Goal: Use online tool/utility: Utilize a website feature to perform a specific function

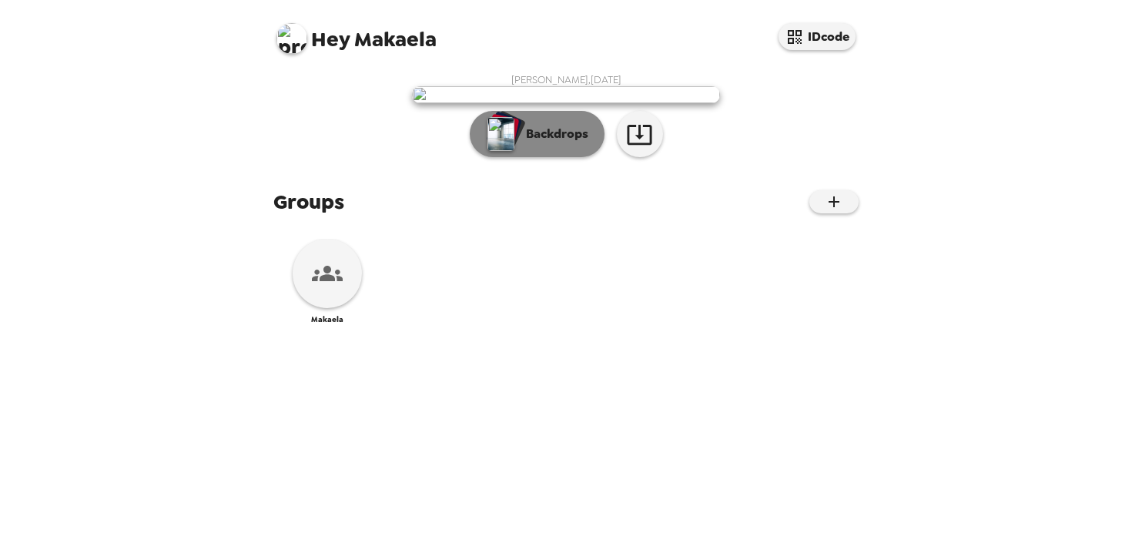
click at [524, 143] on p "Backdrops" at bounding box center [553, 134] width 70 height 18
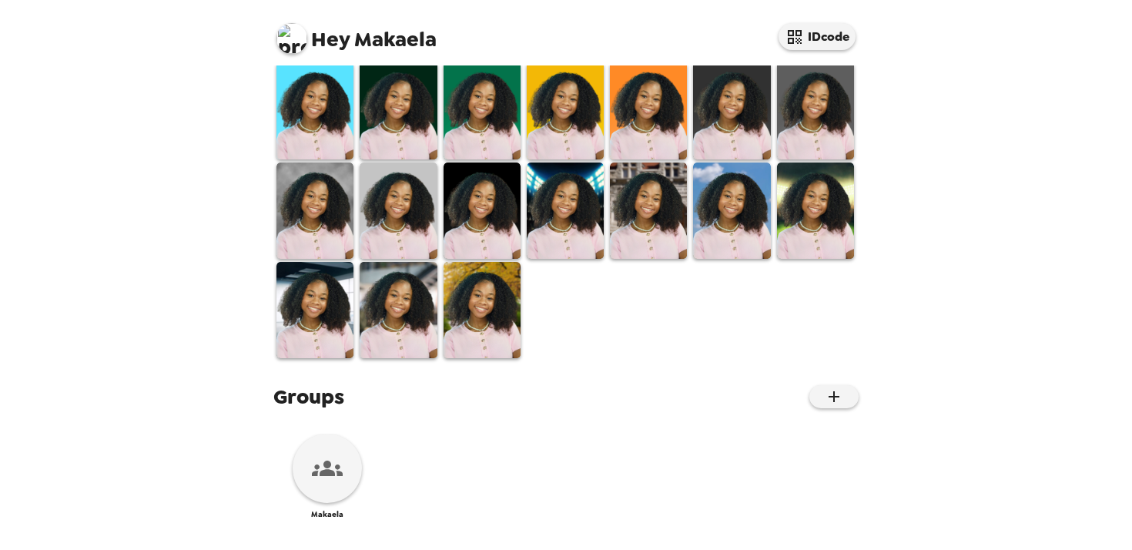
click at [518, 56] on img at bounding box center [481, 8] width 77 height 96
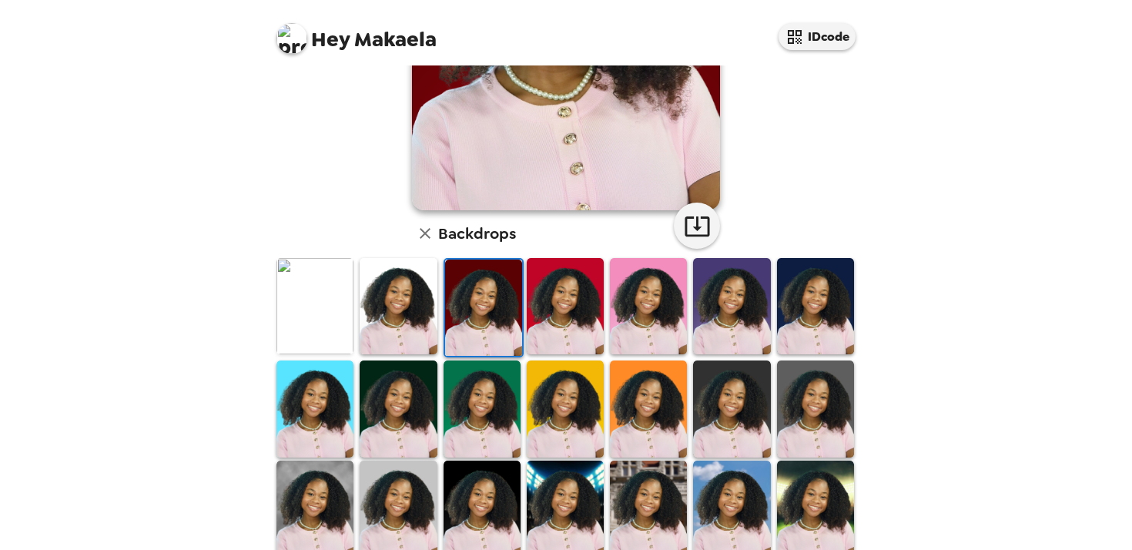
scroll to position [560, 0]
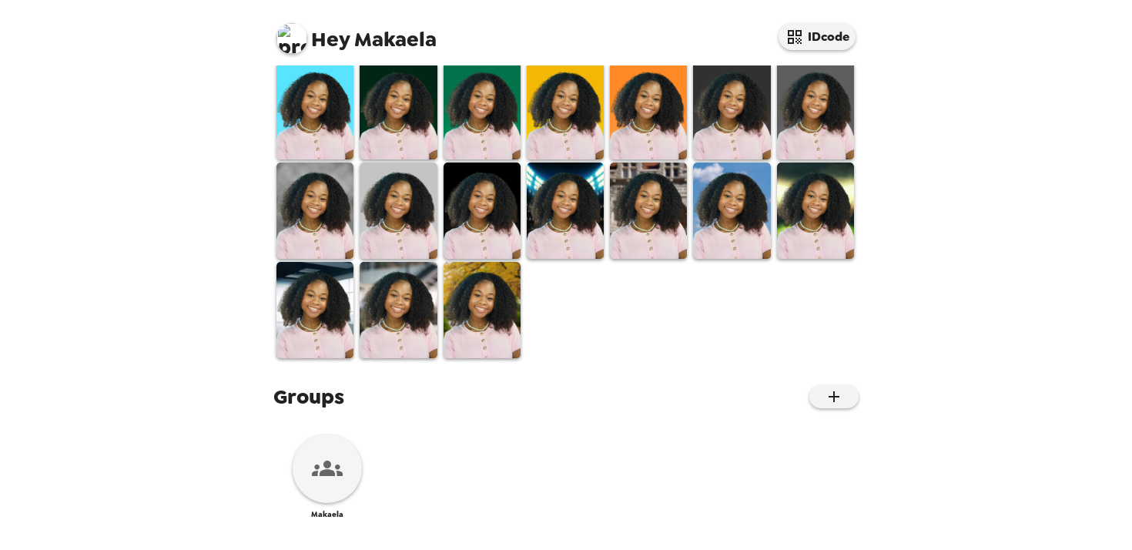
click at [741, 162] on img at bounding box center [731, 210] width 77 height 96
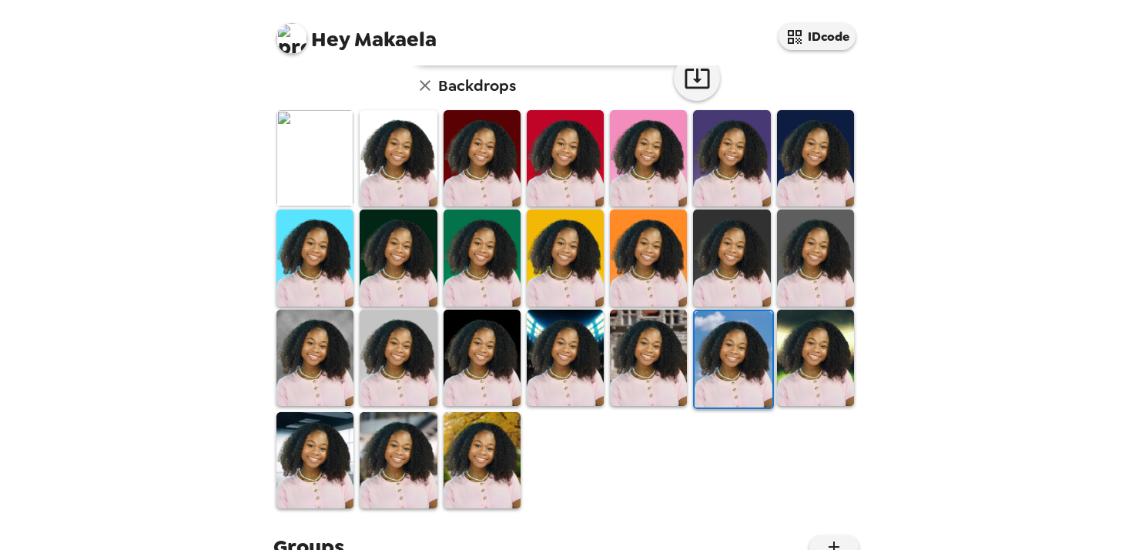
scroll to position [404, 0]
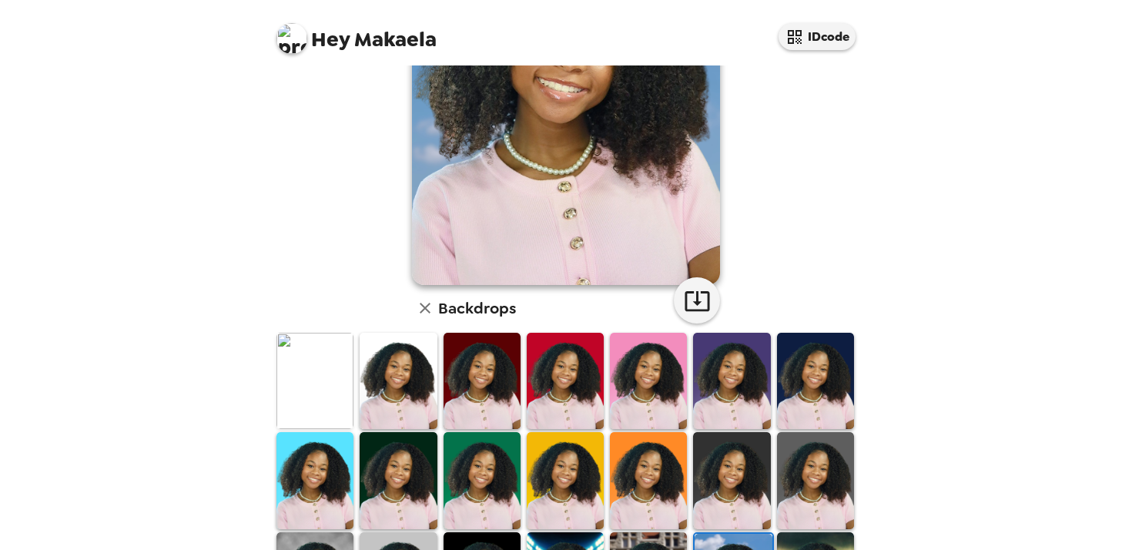
click at [397, 408] on img at bounding box center [398, 381] width 77 height 96
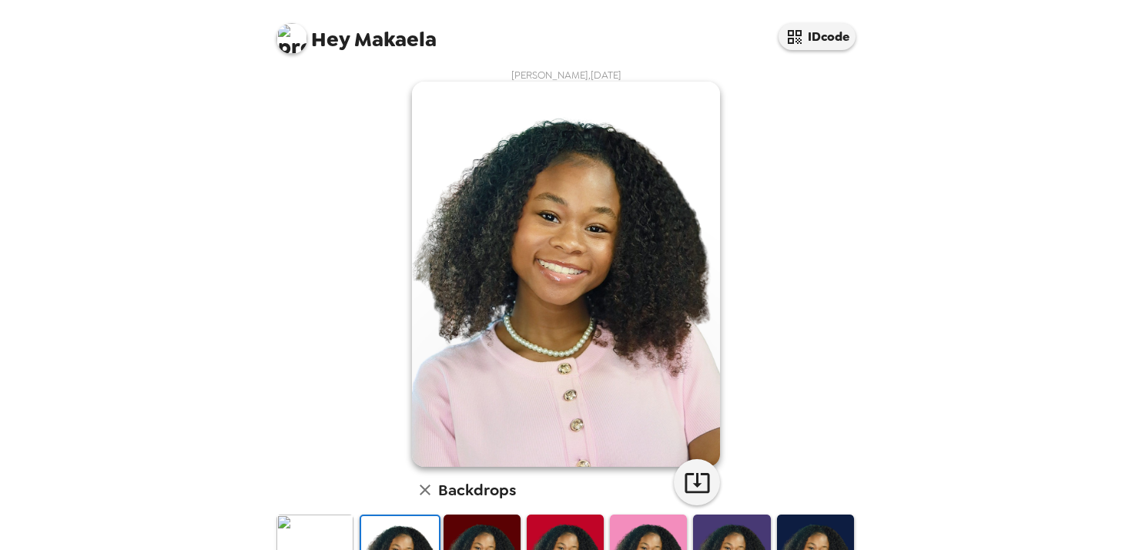
scroll to position [2, 0]
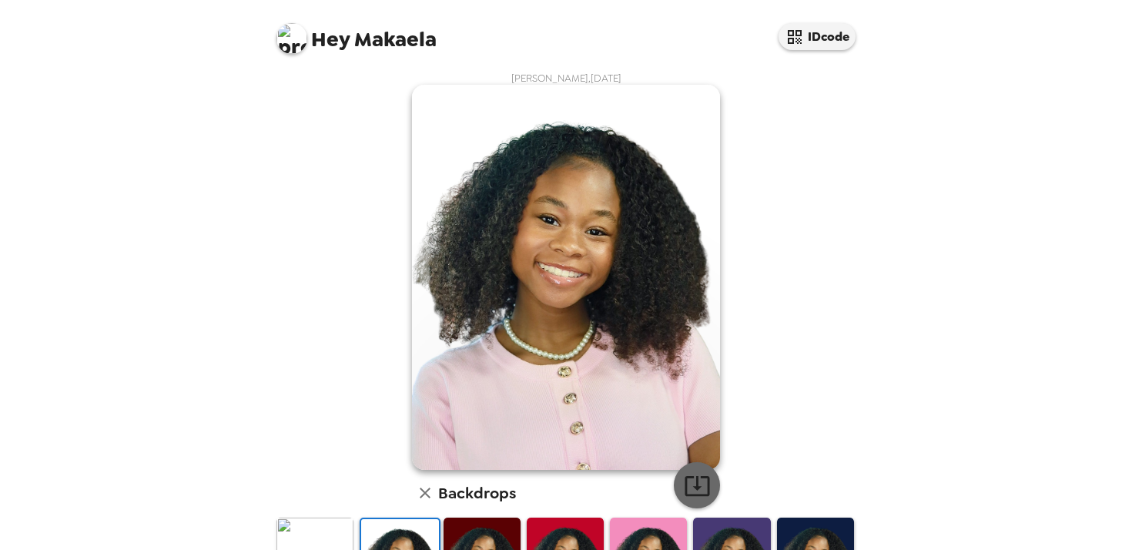
click at [694, 495] on icon "button" at bounding box center [696, 486] width 25 height 20
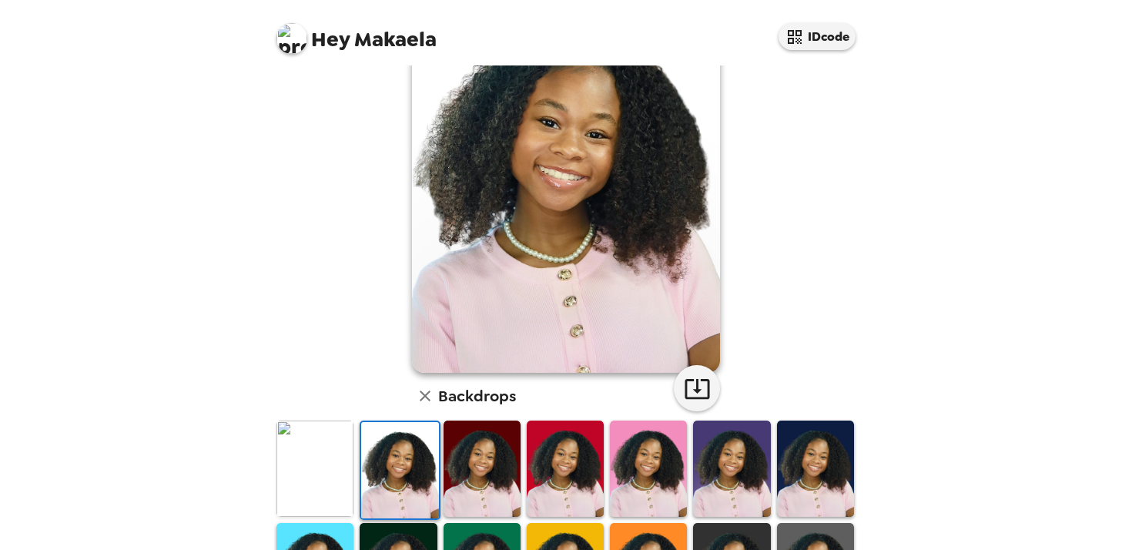
click at [620, 447] on img at bounding box center [648, 468] width 77 height 96
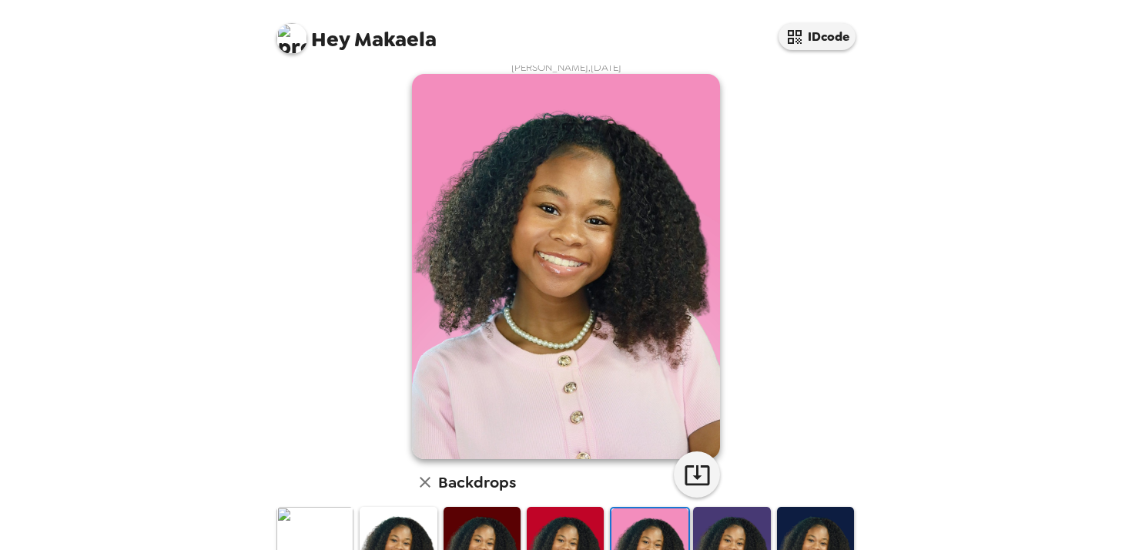
scroll to position [18, 0]
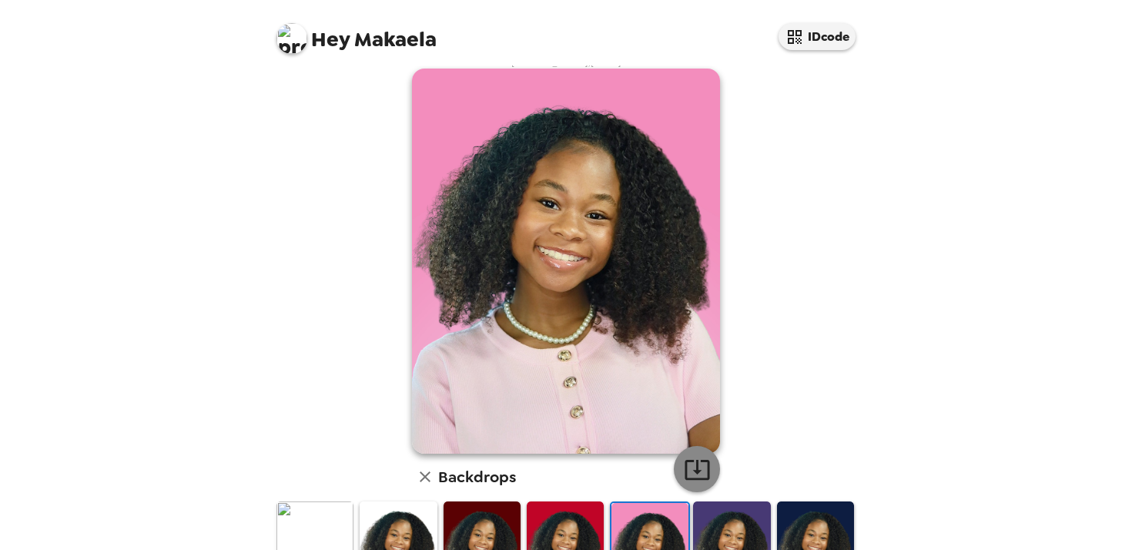
click at [698, 472] on icon "button" at bounding box center [696, 470] width 25 height 20
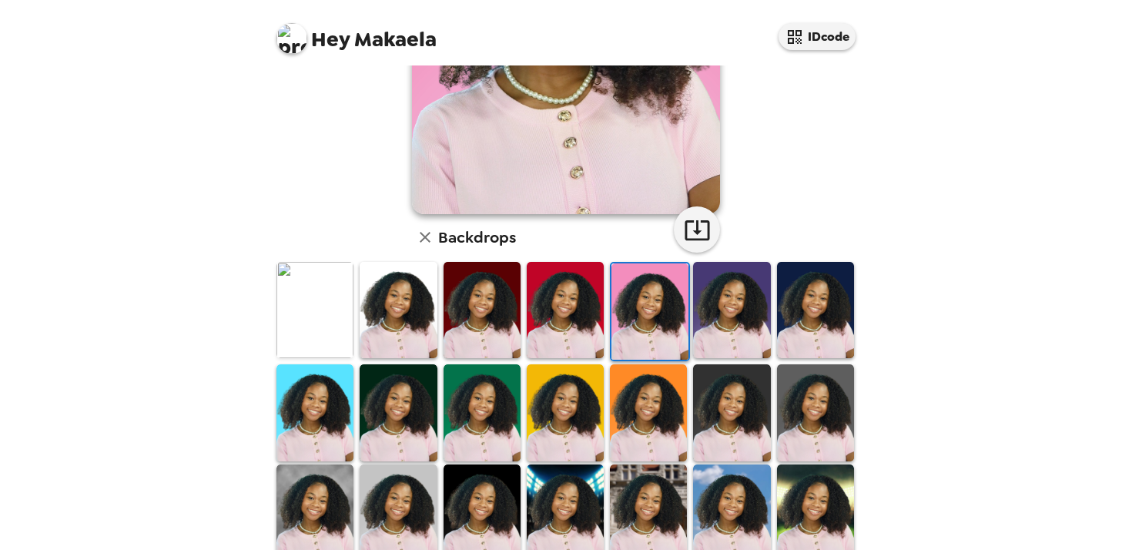
click at [318, 437] on img at bounding box center [314, 412] width 77 height 96
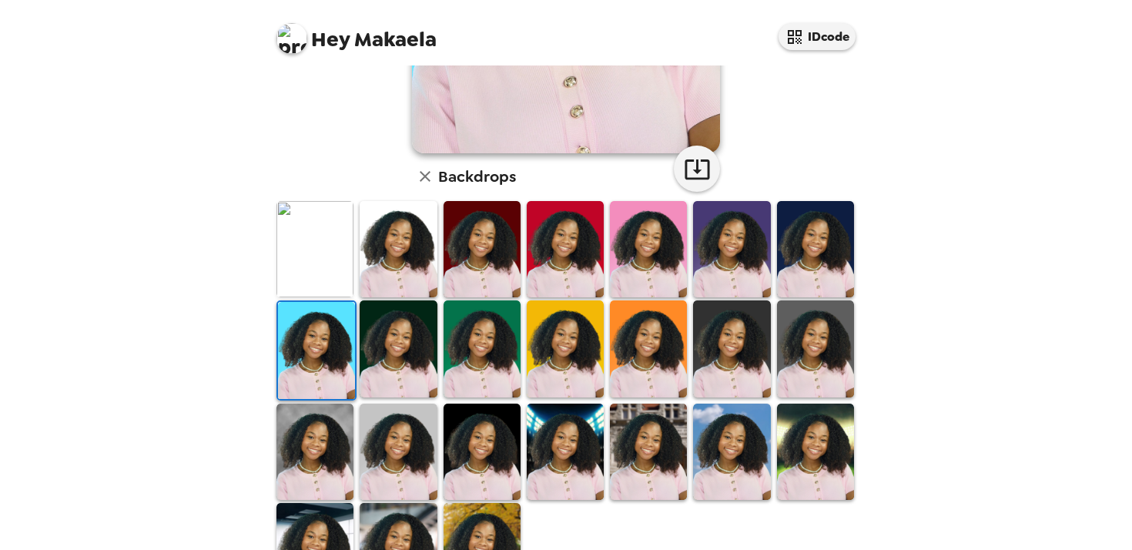
scroll to position [320, 0]
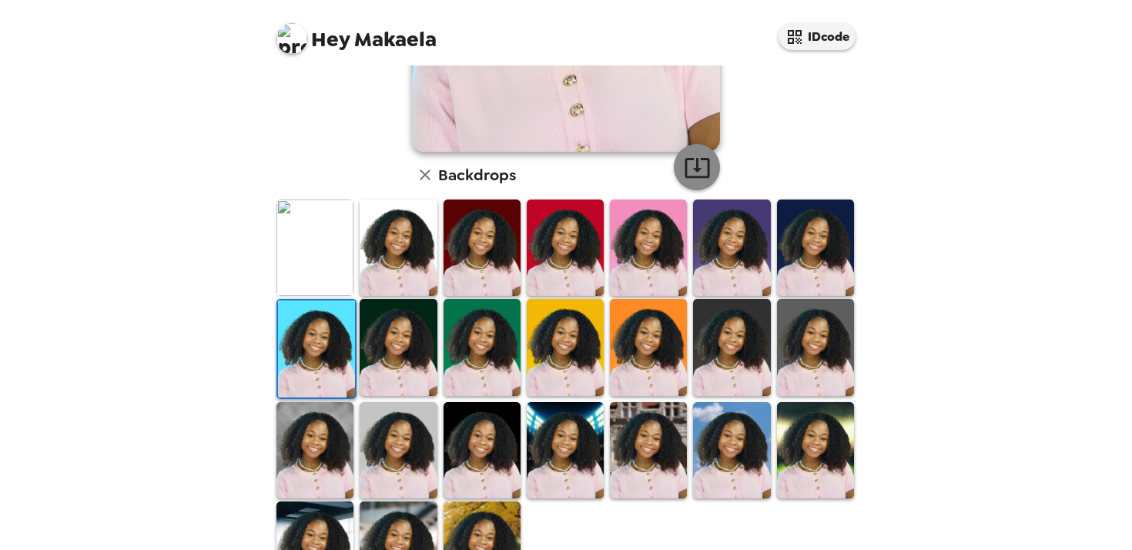
click at [704, 168] on icon "button" at bounding box center [697, 167] width 27 height 27
